Goal: Find specific page/section: Find specific page/section

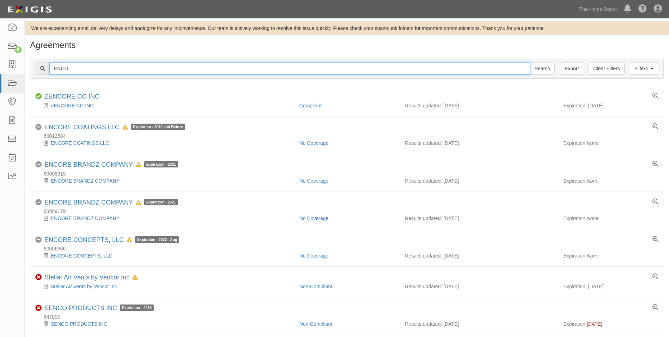
click at [104, 70] on input "ENCO" at bounding box center [289, 68] width 481 height 12
type input "Apache [PERSON_NAME]"
click at [530, 62] on input "Search" at bounding box center [542, 68] width 25 height 12
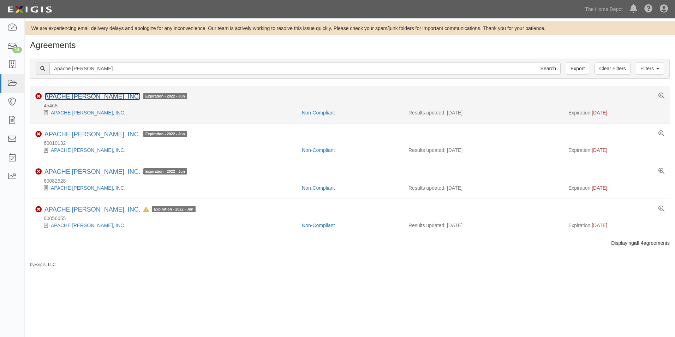
click at [57, 96] on link "APACHE [PERSON_NAME], INC." at bounding box center [92, 96] width 96 height 7
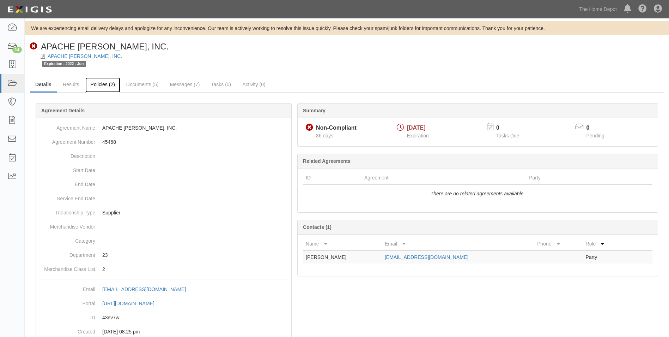
click at [100, 85] on link "Policies (2)" at bounding box center [102, 84] width 35 height 15
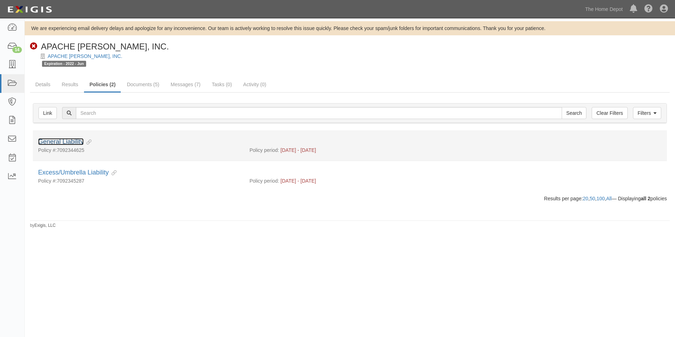
click at [73, 141] on link "General Liability" at bounding box center [61, 141] width 46 height 7
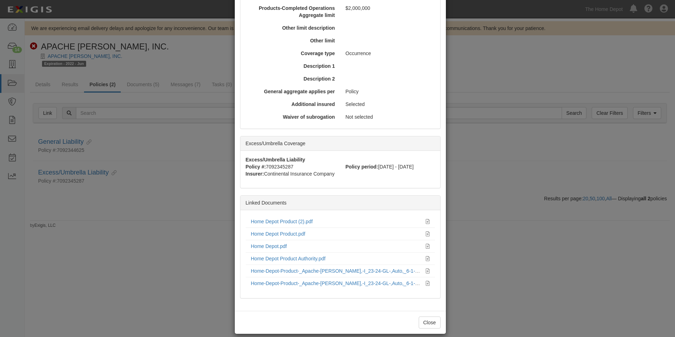
scroll to position [283, 0]
click at [277, 242] on link "Home Depot.pdf" at bounding box center [269, 245] width 36 height 6
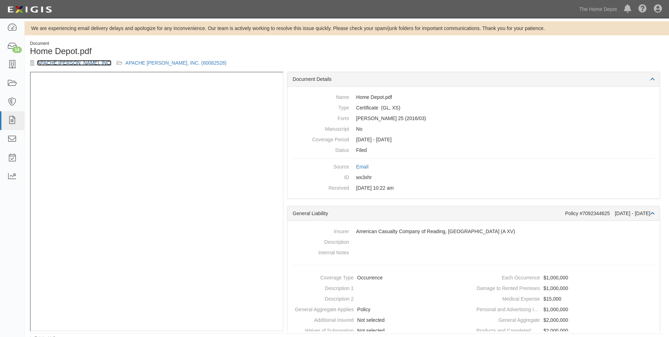
click at [64, 65] on link "APACHE [PERSON_NAME], INC." at bounding box center [74, 63] width 74 height 6
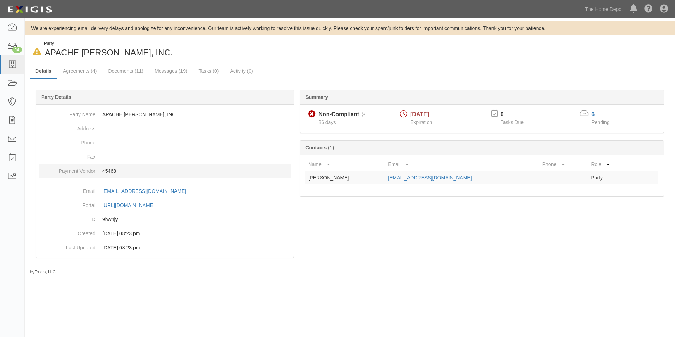
click at [113, 170] on p "45468" at bounding box center [196, 170] width 188 height 7
copy p "45468"
